Goal: Complete application form

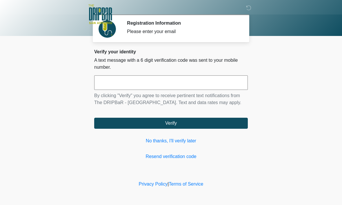
scroll to position [0, 0]
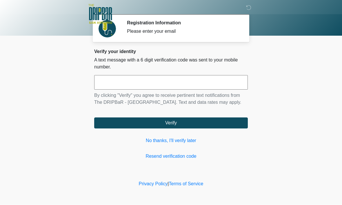
click at [112, 84] on input "text" at bounding box center [171, 82] width 154 height 14
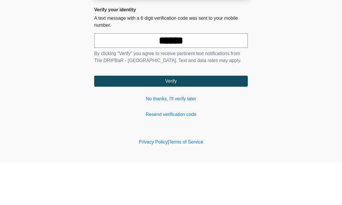
type input "******"
click at [171, 118] on button "Verify" at bounding box center [171, 123] width 154 height 11
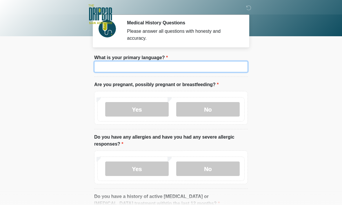
click at [228, 70] on input "What is your primary language?" at bounding box center [171, 66] width 154 height 11
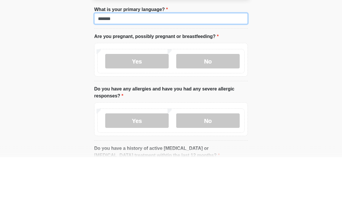
type input "*******"
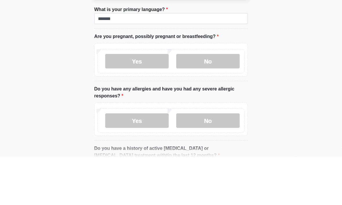
click at [227, 102] on label "No" at bounding box center [208, 109] width 64 height 14
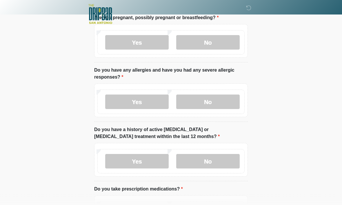
scroll to position [67, 0]
click at [227, 104] on label "No" at bounding box center [208, 102] width 64 height 14
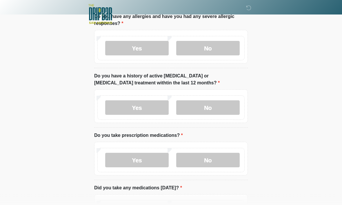
scroll to position [121, 0]
click at [233, 109] on label "No" at bounding box center [208, 107] width 64 height 14
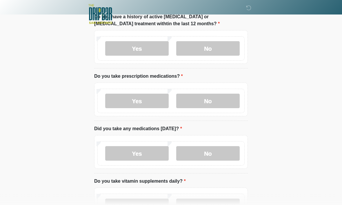
click at [228, 102] on label "No" at bounding box center [208, 101] width 64 height 14
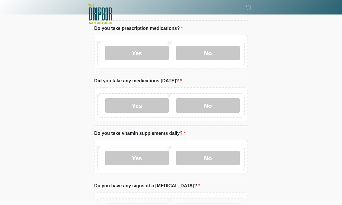
click at [225, 109] on label "No" at bounding box center [208, 105] width 64 height 14
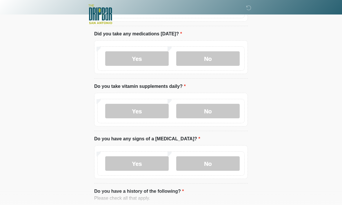
scroll to position [281, 0]
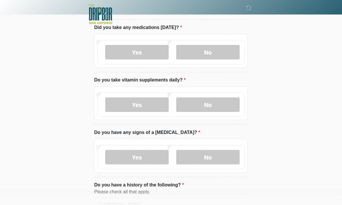
click at [226, 109] on label "No" at bounding box center [208, 104] width 64 height 14
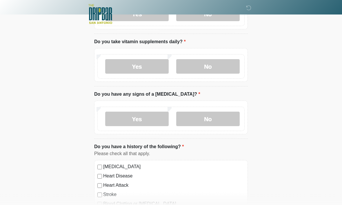
scroll to position [321, 0]
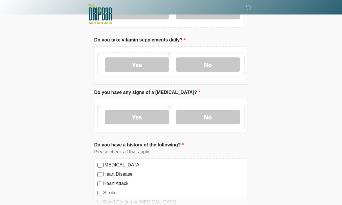
click at [233, 117] on label "No" at bounding box center [208, 117] width 64 height 14
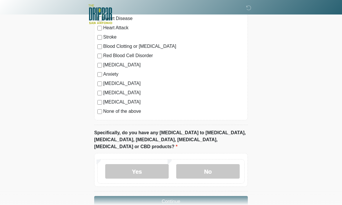
scroll to position [483, 0]
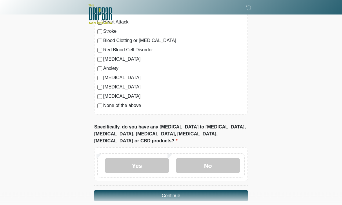
click at [233, 159] on label "No" at bounding box center [208, 166] width 64 height 14
click at [220, 191] on button "Continue" at bounding box center [171, 196] width 154 height 11
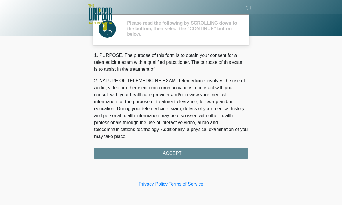
scroll to position [0, 0]
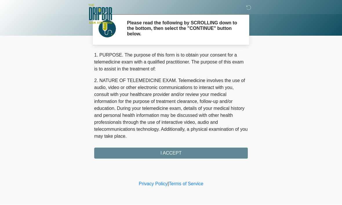
click at [209, 154] on div "1. PURPOSE. The purpose of this form is to obtain your consent for a telemedici…" at bounding box center [171, 105] width 154 height 107
click at [187, 150] on div "1. PURPOSE. The purpose of this form is to obtain your consent for a telemedici…" at bounding box center [171, 105] width 154 height 107
click at [173, 156] on div "1. PURPOSE. The purpose of this form is to obtain your consent for a telemedici…" at bounding box center [171, 105] width 154 height 107
click at [175, 152] on div "1. PURPOSE. The purpose of this form is to obtain your consent for a telemedici…" at bounding box center [171, 105] width 154 height 107
click at [182, 155] on div "1. PURPOSE. The purpose of this form is to obtain your consent for a telemedici…" at bounding box center [171, 105] width 154 height 107
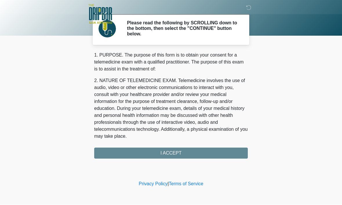
click at [186, 150] on div "1. PURPOSE. The purpose of this form is to obtain your consent for a telemedici…" at bounding box center [171, 105] width 154 height 107
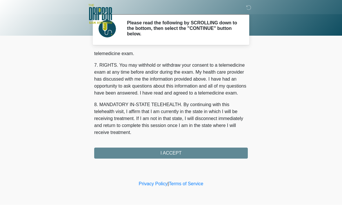
click at [174, 153] on div "1. PURPOSE. The purpose of this form is to obtain your consent for a telemedici…" at bounding box center [171, 105] width 154 height 107
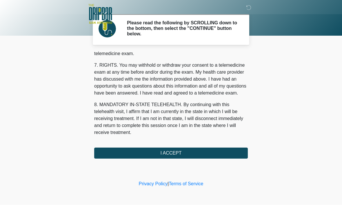
click at [178, 155] on button "I ACCEPT" at bounding box center [171, 153] width 154 height 11
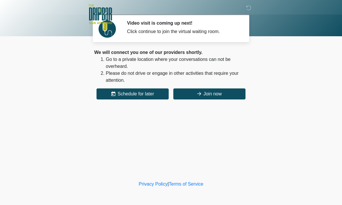
click at [233, 95] on button "Join now" at bounding box center [209, 93] width 72 height 11
click at [225, 95] on button "Join now" at bounding box center [209, 93] width 72 height 11
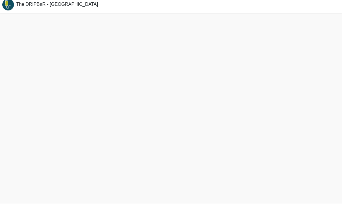
scroll to position [2, 0]
